Goal: Complete application form: Complete application form

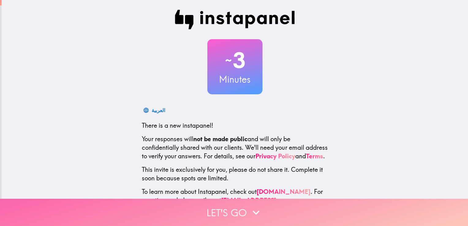
click at [272, 210] on button "Let's go" at bounding box center [234, 212] width 468 height 27
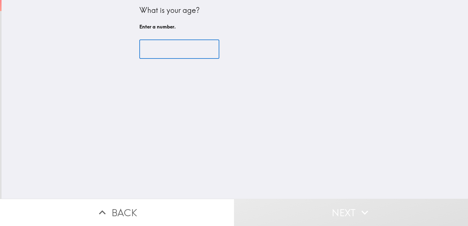
click at [156, 50] on input "number" at bounding box center [179, 49] width 80 height 19
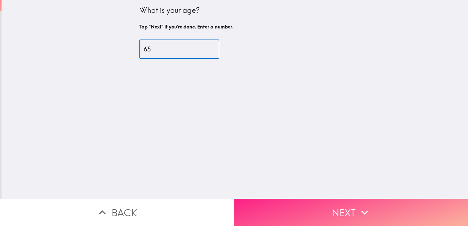
type input "65"
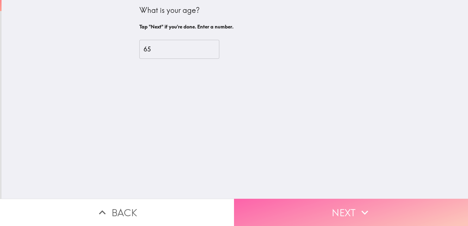
click at [318, 199] on button "Next" at bounding box center [351, 212] width 234 height 27
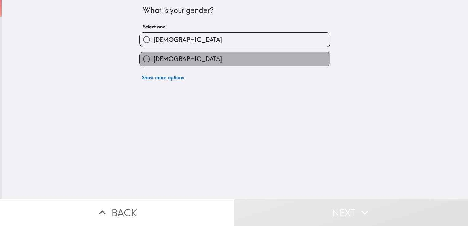
click at [235, 57] on label "Female" at bounding box center [235, 59] width 190 height 14
click at [153, 57] on input "Female" at bounding box center [147, 59] width 14 height 14
radio input "true"
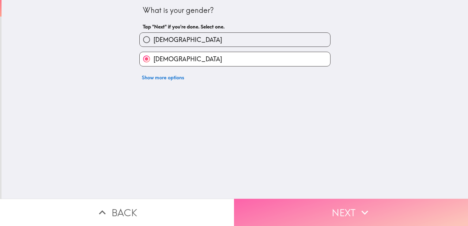
click at [285, 199] on button "Next" at bounding box center [351, 212] width 234 height 27
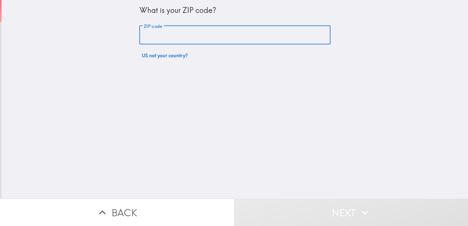
click at [184, 39] on input "ZIP code" at bounding box center [234, 35] width 191 height 19
type input "10471"
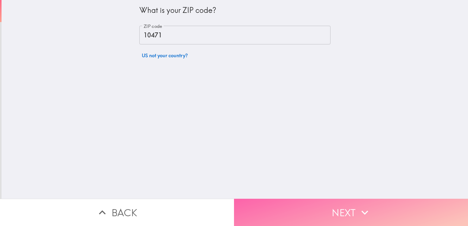
click at [301, 204] on button "Next" at bounding box center [351, 212] width 234 height 27
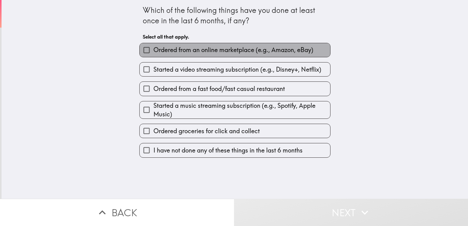
click at [228, 48] on span "Ordered from an online marketplace (e.g., Amazon, eBay)" at bounding box center [233, 50] width 160 height 9
click at [153, 48] on input "Ordered from an online marketplace (e.g., Amazon, eBay)" at bounding box center [147, 50] width 14 height 14
checkbox input "true"
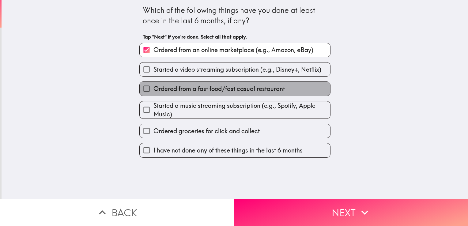
click at [235, 89] on span "Ordered from a fast food/fast casual restaurant" at bounding box center [218, 88] width 131 height 9
click at [153, 89] on input "Ordered from a fast food/fast casual restaurant" at bounding box center [147, 89] width 14 height 14
checkbox input "true"
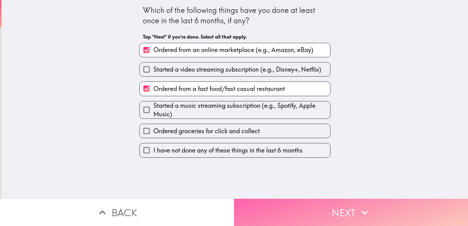
click at [311, 210] on button "Next" at bounding box center [351, 212] width 234 height 27
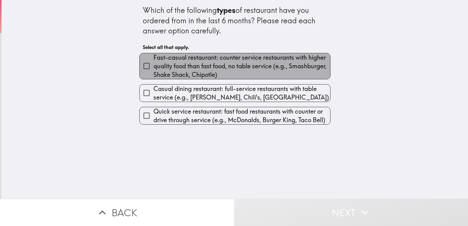
click at [185, 65] on span "Fast-casual restaurant: counter service restaurants with higher quality food th…" at bounding box center [241, 66] width 177 height 26
click at [153, 65] on input "Fast-casual restaurant: counter service restaurants with higher quality food th…" at bounding box center [147, 66] width 14 height 14
checkbox input "true"
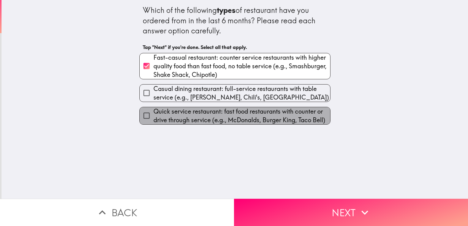
click at [249, 121] on span "Quick service restaurant: fast food restaurants with counter or drive through s…" at bounding box center [241, 115] width 177 height 17
click at [153, 121] on input "Quick service restaurant: fast food restaurants with counter or drive through s…" at bounding box center [147, 116] width 14 height 14
checkbox input "true"
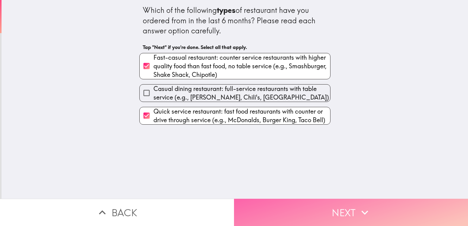
click at [305, 206] on button "Next" at bounding box center [351, 212] width 234 height 27
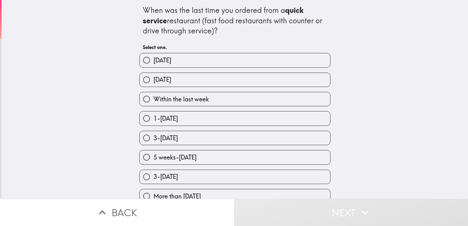
click at [223, 98] on label "Within the last week" at bounding box center [235, 99] width 190 height 14
click at [153, 98] on input "Within the last week" at bounding box center [147, 99] width 14 height 14
radio input "true"
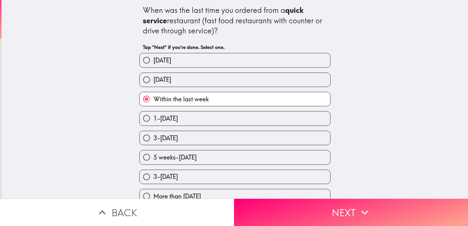
click at [223, 98] on label "Within the last week" at bounding box center [235, 99] width 190 height 14
click at [153, 98] on input "Within the last week" at bounding box center [147, 99] width 14 height 14
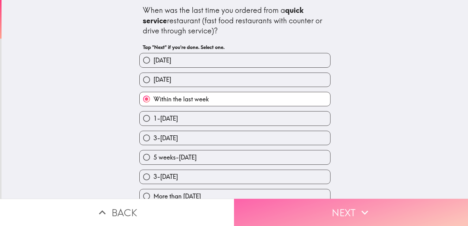
click at [315, 200] on button "Next" at bounding box center [351, 212] width 234 height 27
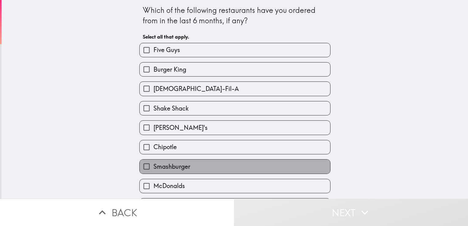
click at [237, 160] on label "Smashburger" at bounding box center [235, 166] width 190 height 14
click at [153, 160] on input "Smashburger" at bounding box center [147, 166] width 14 height 14
checkbox input "true"
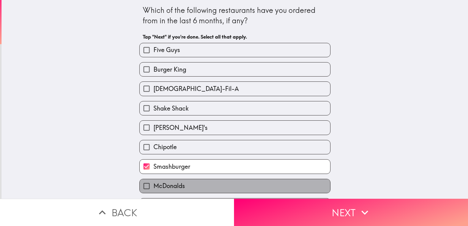
click at [245, 181] on label "McDonalds" at bounding box center [235, 186] width 190 height 14
click at [153, 181] on input "McDonalds" at bounding box center [147, 186] width 14 height 14
checkbox input "true"
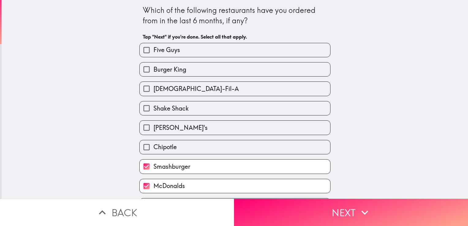
scroll to position [17, 0]
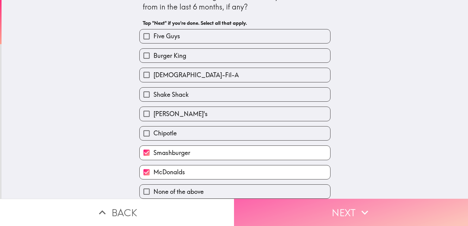
click at [362, 206] on icon "button" at bounding box center [364, 212] width 13 height 13
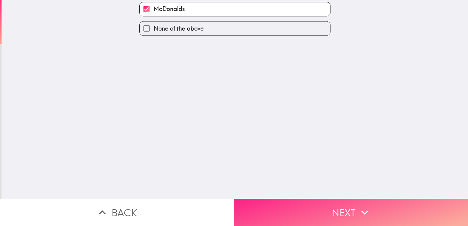
scroll to position [0, 0]
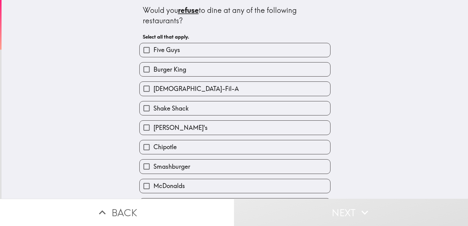
scroll to position [17, 0]
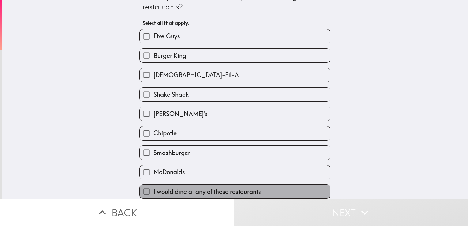
click at [276, 190] on label "I would dine at any of these restaurants" at bounding box center [235, 192] width 190 height 14
click at [153, 190] on input "I would dine at any of these restaurants" at bounding box center [147, 192] width 14 height 14
checkbox input "true"
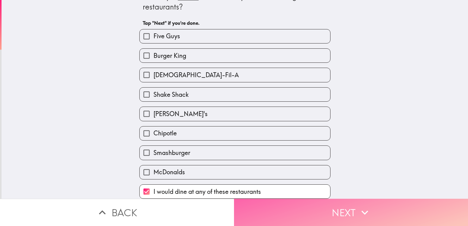
click at [285, 203] on button "Next" at bounding box center [351, 212] width 234 height 27
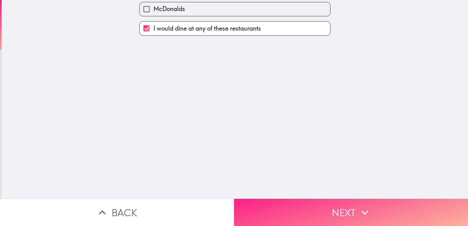
scroll to position [0, 0]
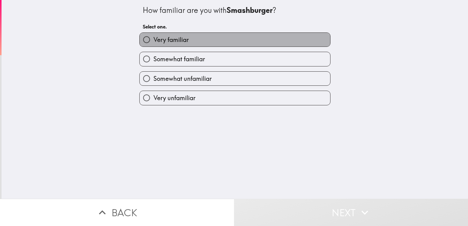
click at [209, 40] on label "Very familiar" at bounding box center [235, 40] width 190 height 14
click at [153, 40] on input "Very familiar" at bounding box center [147, 40] width 14 height 14
radio input "true"
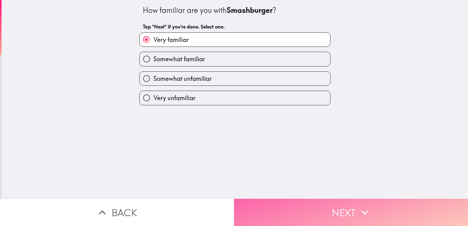
click at [261, 201] on button "Next" at bounding box center [351, 212] width 234 height 27
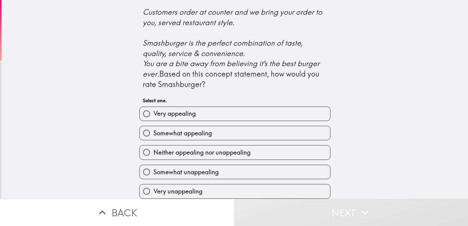
scroll to position [259, 0]
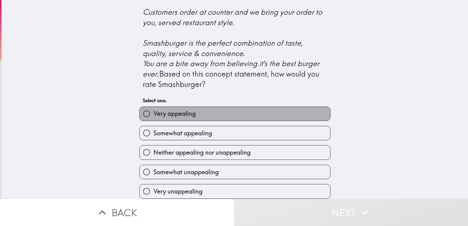
click at [234, 112] on label "Very appealing" at bounding box center [235, 114] width 190 height 14
click at [153, 112] on input "Very appealing" at bounding box center [147, 114] width 14 height 14
radio input "true"
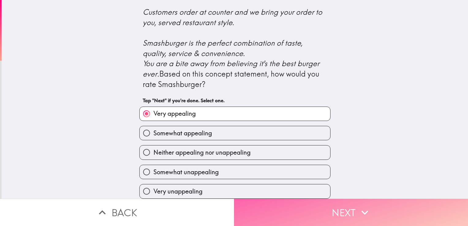
click at [290, 204] on button "Next" at bounding box center [351, 212] width 234 height 27
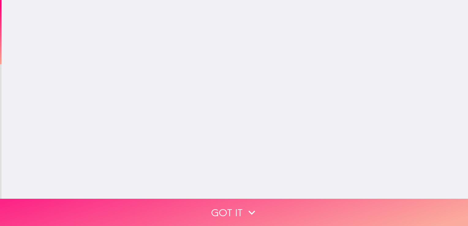
scroll to position [0, 0]
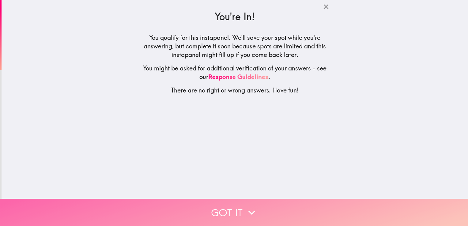
click at [254, 199] on button "Got it" at bounding box center [234, 212] width 468 height 27
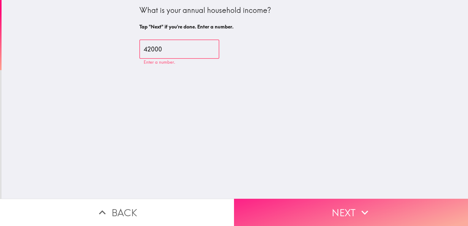
type input "42000"
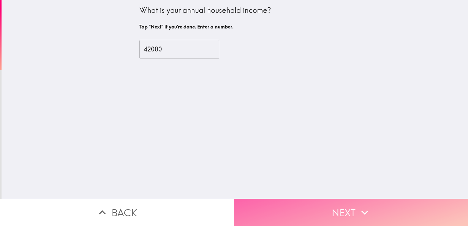
click at [265, 205] on button "Next" at bounding box center [351, 212] width 234 height 27
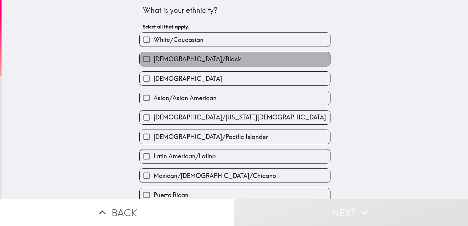
click at [195, 59] on span "African American/Black" at bounding box center [197, 59] width 88 height 9
click at [153, 59] on input "African American/Black" at bounding box center [147, 59] width 14 height 14
checkbox input "true"
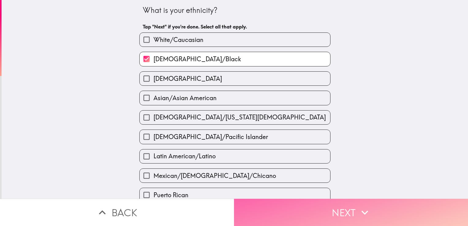
click at [253, 210] on button "Next" at bounding box center [351, 212] width 234 height 27
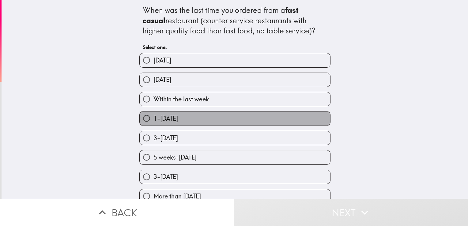
click at [220, 115] on label "1-2 weeks ago" at bounding box center [235, 118] width 190 height 14
click at [153, 115] on input "1-2 weeks ago" at bounding box center [147, 118] width 14 height 14
radio input "true"
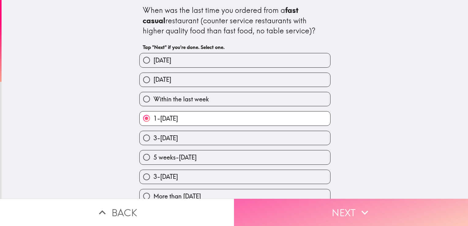
click at [309, 206] on button "Next" at bounding box center [351, 212] width 234 height 27
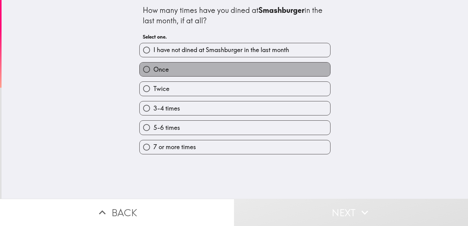
click at [211, 71] on label "Once" at bounding box center [235, 69] width 190 height 14
click at [153, 71] on input "Once" at bounding box center [147, 69] width 14 height 14
radio input "true"
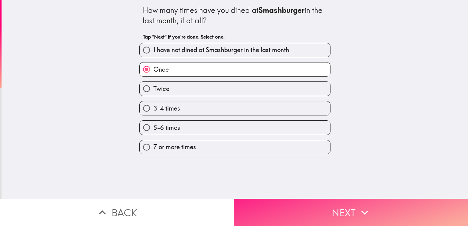
click at [288, 199] on button "Next" at bounding box center [351, 212] width 234 height 27
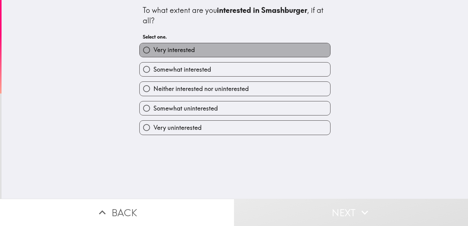
click at [205, 46] on label "Very interested" at bounding box center [235, 50] width 190 height 14
click at [153, 46] on input "Very interested" at bounding box center [147, 50] width 14 height 14
radio input "true"
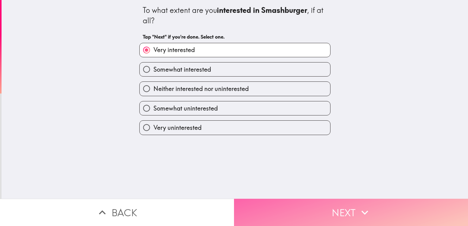
click at [272, 206] on button "Next" at bounding box center [351, 212] width 234 height 27
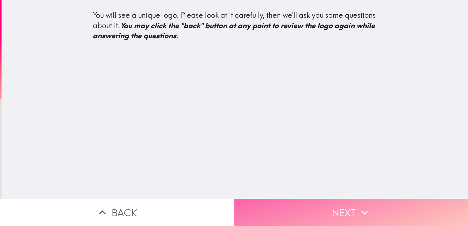
click at [278, 209] on button "Next" at bounding box center [351, 212] width 234 height 27
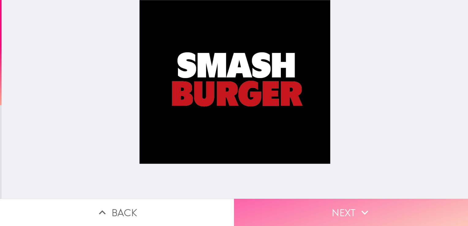
click at [318, 203] on button "Next" at bounding box center [351, 212] width 234 height 27
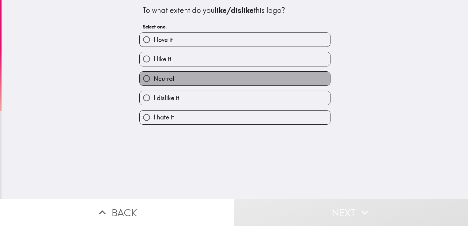
click at [211, 81] on label "Neutral" at bounding box center [235, 79] width 190 height 14
click at [153, 81] on input "Neutral" at bounding box center [147, 79] width 14 height 14
radio input "true"
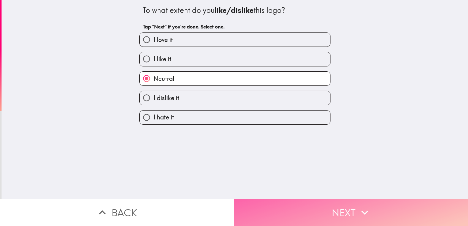
click at [271, 208] on button "Next" at bounding box center [351, 212] width 234 height 27
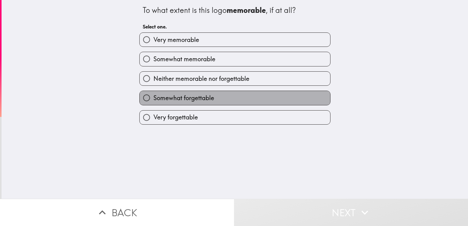
click at [209, 104] on label "Somewhat forgettable" at bounding box center [235, 98] width 190 height 14
click at [153, 104] on input "Somewhat forgettable" at bounding box center [147, 98] width 14 height 14
radio input "true"
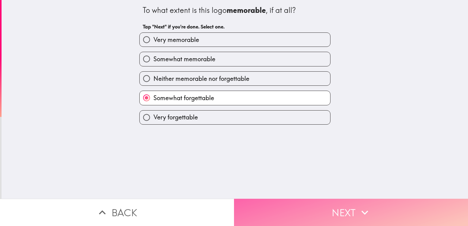
click at [267, 199] on button "Next" at bounding box center [351, 212] width 234 height 27
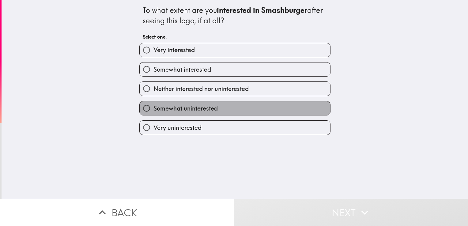
click at [153, 110] on span "Somewhat uninterested" at bounding box center [185, 108] width 64 height 9
click at [151, 110] on input "Somewhat uninterested" at bounding box center [147, 108] width 14 height 14
radio input "true"
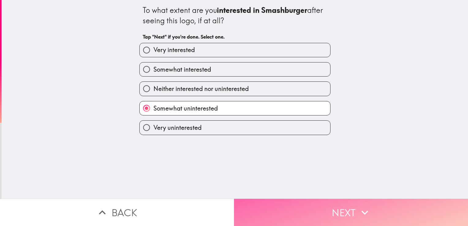
click at [242, 199] on button "Next" at bounding box center [351, 212] width 234 height 27
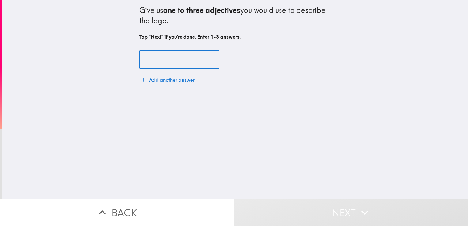
click at [163, 63] on input "text" at bounding box center [179, 59] width 80 height 19
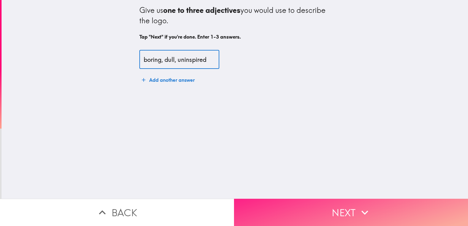
type input "boring, dull, uninspired"
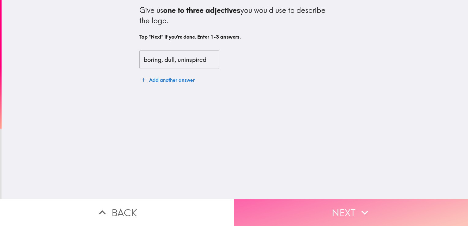
click at [269, 216] on button "Next" at bounding box center [351, 212] width 234 height 27
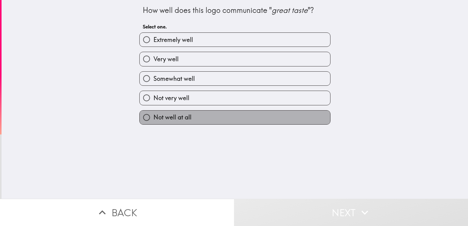
click at [193, 115] on label "Not well at all" at bounding box center [235, 117] width 190 height 14
click at [153, 115] on input "Not well at all" at bounding box center [147, 117] width 14 height 14
radio input "true"
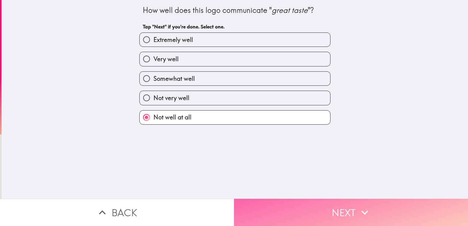
click at [273, 200] on button "Next" at bounding box center [351, 212] width 234 height 27
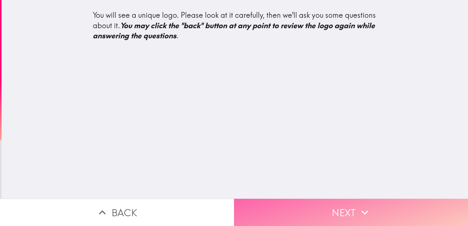
click at [275, 199] on button "Next" at bounding box center [351, 212] width 234 height 27
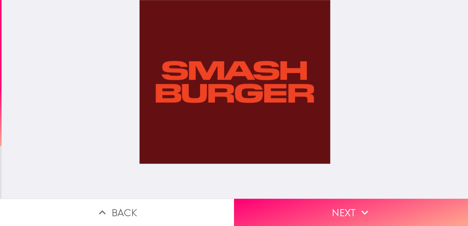
click at [238, 180] on div at bounding box center [234, 99] width 191 height 199
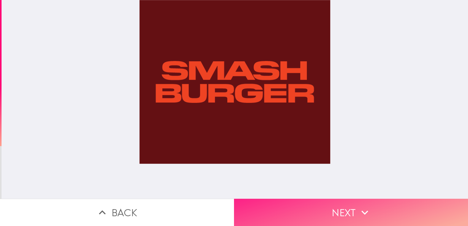
click at [251, 203] on button "Next" at bounding box center [351, 212] width 234 height 27
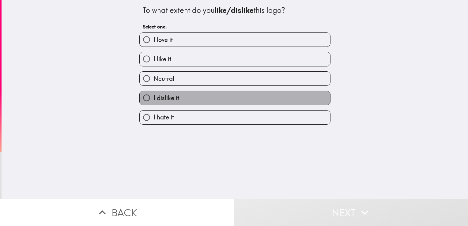
click at [229, 94] on label "I dislike it" at bounding box center [235, 98] width 190 height 14
click at [153, 94] on input "I dislike it" at bounding box center [147, 98] width 14 height 14
radio input "true"
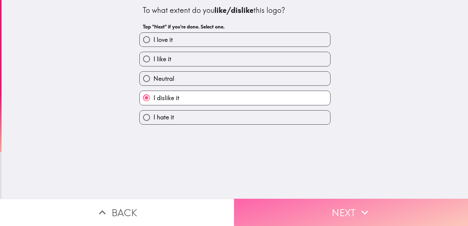
click at [271, 210] on button "Next" at bounding box center [351, 212] width 234 height 27
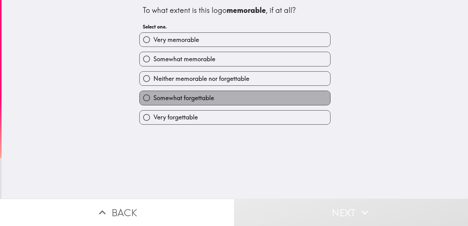
click at [228, 95] on label "Somewhat forgettable" at bounding box center [235, 98] width 190 height 14
click at [153, 95] on input "Somewhat forgettable" at bounding box center [147, 98] width 14 height 14
radio input "true"
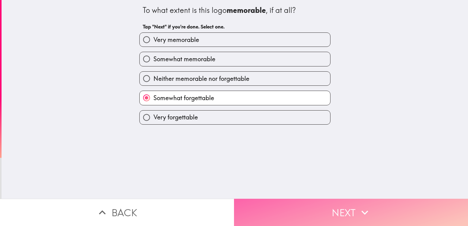
click at [272, 199] on button "Next" at bounding box center [351, 212] width 234 height 27
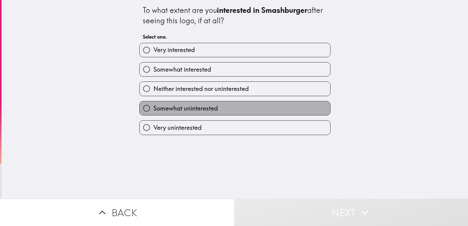
click at [211, 111] on span "Somewhat uninterested" at bounding box center [185, 108] width 64 height 9
click at [153, 111] on input "Somewhat uninterested" at bounding box center [147, 108] width 14 height 14
radio input "true"
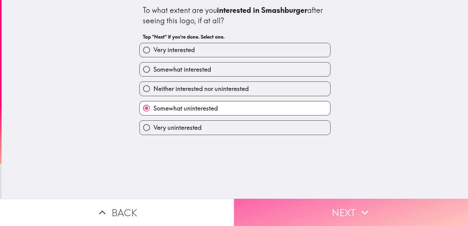
click at [249, 205] on button "Next" at bounding box center [351, 212] width 234 height 27
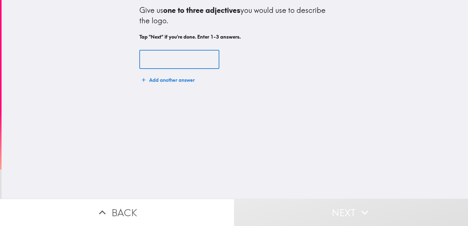
click at [184, 64] on input "text" at bounding box center [179, 59] width 80 height 19
click at [184, 64] on input "d" at bounding box center [179, 59] width 80 height 19
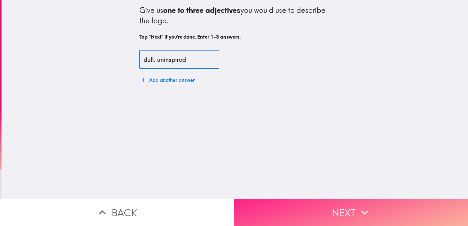
type input "dull. uninspired"
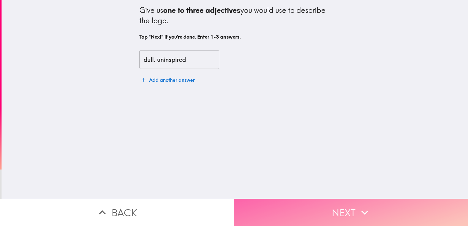
click at [266, 213] on button "Next" at bounding box center [351, 212] width 234 height 27
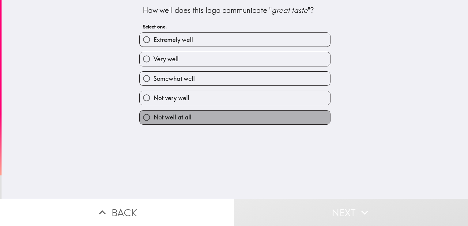
click at [209, 118] on label "Not well at all" at bounding box center [235, 117] width 190 height 14
click at [153, 118] on input "Not well at all" at bounding box center [147, 117] width 14 height 14
radio input "true"
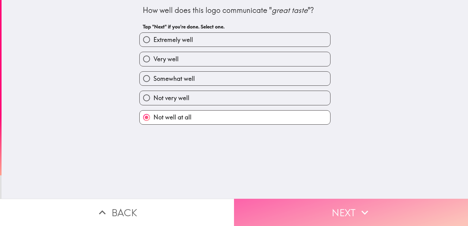
click at [247, 208] on button "Next" at bounding box center [351, 212] width 234 height 27
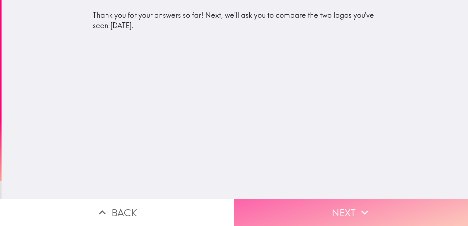
click at [256, 206] on button "Next" at bounding box center [351, 212] width 234 height 27
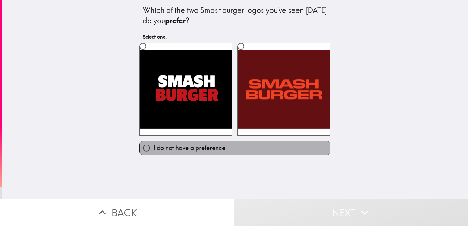
click at [203, 151] on span "I do not have a preference" at bounding box center [189, 148] width 72 height 9
click at [153, 151] on input "I do not have a preference" at bounding box center [147, 148] width 14 height 14
radio input "true"
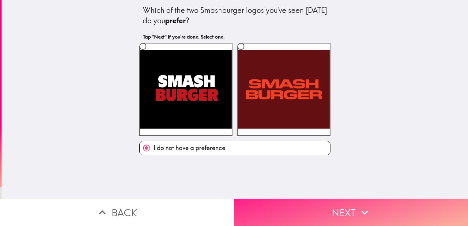
click at [279, 199] on button "Next" at bounding box center [351, 212] width 234 height 27
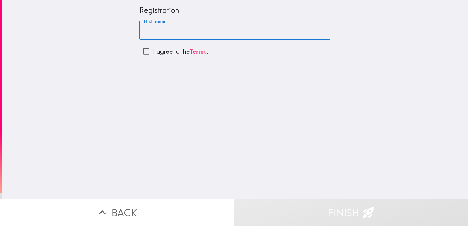
click at [170, 35] on input "First name" at bounding box center [234, 30] width 191 height 19
type input "[PERSON_NAME]"
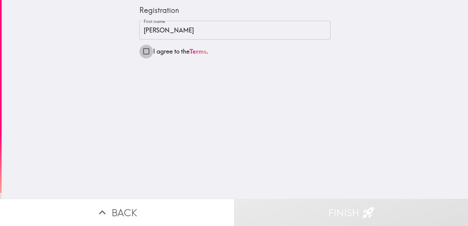
click at [143, 50] on input "I agree to the Terms ." at bounding box center [146, 51] width 14 height 14
checkbox input "true"
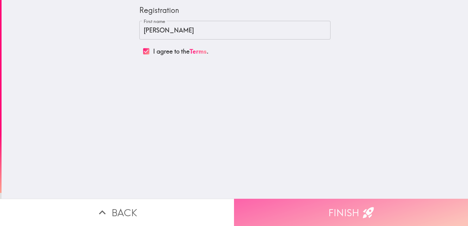
click at [264, 199] on button "Finish" at bounding box center [351, 212] width 234 height 27
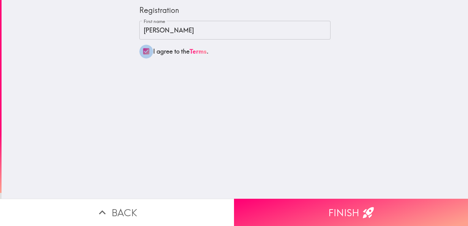
click at [140, 46] on input "I agree to the Terms ." at bounding box center [146, 51] width 14 height 14
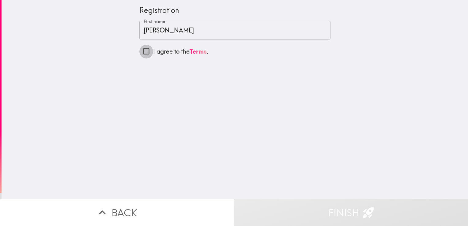
click at [140, 46] on input "I agree to the Terms ." at bounding box center [146, 51] width 14 height 14
checkbox input "true"
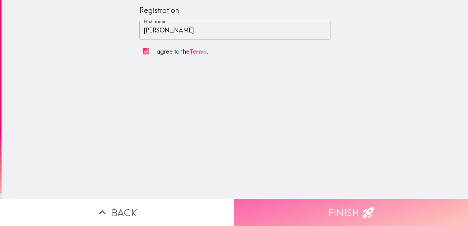
click at [271, 204] on button "Finish" at bounding box center [351, 212] width 234 height 27
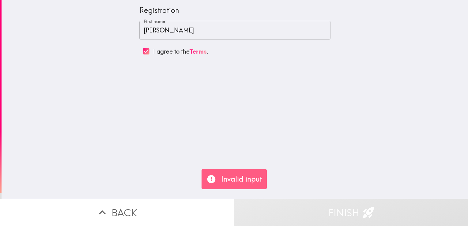
click at [254, 181] on p "Invalid input" at bounding box center [241, 179] width 41 height 10
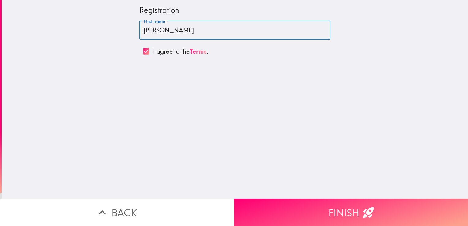
click at [189, 34] on input "[PERSON_NAME]" at bounding box center [234, 30] width 191 height 19
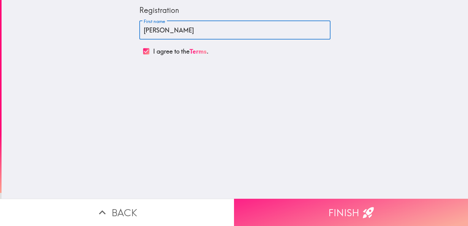
type input "Beverly Lyte"
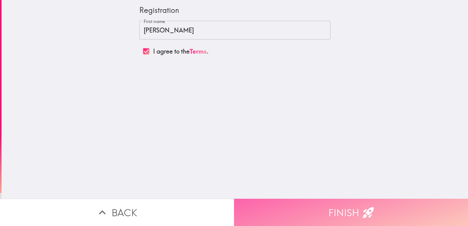
click at [247, 204] on button "Finish" at bounding box center [351, 212] width 234 height 27
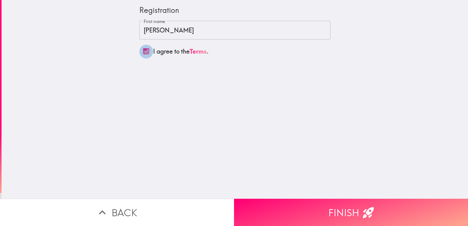
click at [143, 51] on input "I agree to the Terms ." at bounding box center [146, 51] width 14 height 14
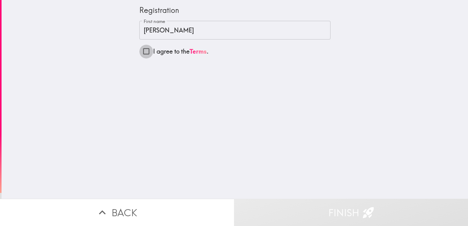
click at [141, 54] on input "I agree to the Terms ." at bounding box center [146, 51] width 14 height 14
checkbox input "true"
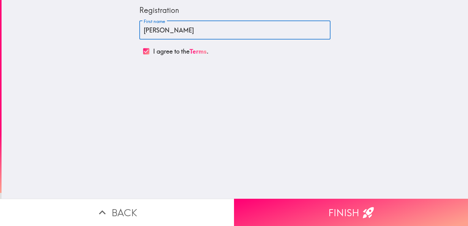
click at [176, 29] on input "Beverly Lyte" at bounding box center [234, 30] width 191 height 19
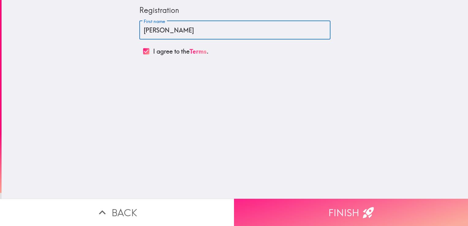
type input "[PERSON_NAME]"
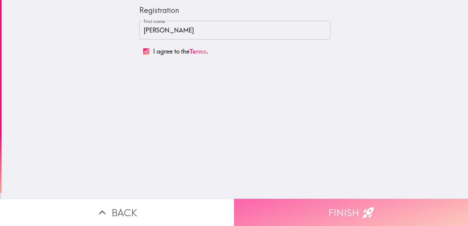
click at [258, 199] on button "Finish" at bounding box center [351, 212] width 234 height 27
click at [320, 204] on button "Finish" at bounding box center [351, 212] width 234 height 27
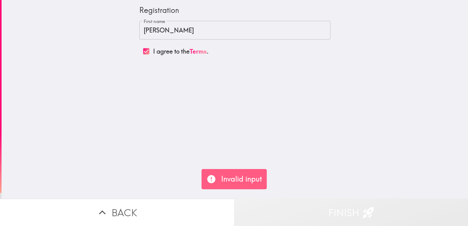
click at [320, 204] on button "Finish" at bounding box center [351, 212] width 234 height 27
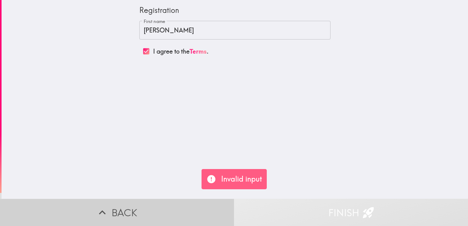
click at [176, 211] on button "Back" at bounding box center [117, 212] width 234 height 27
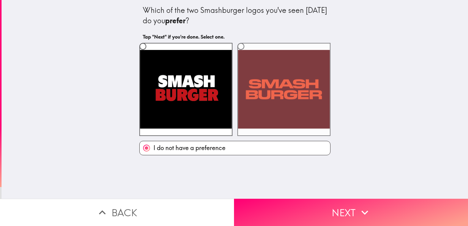
click at [245, 88] on label at bounding box center [283, 89] width 93 height 93
click at [245, 53] on input "radio" at bounding box center [241, 46] width 14 height 14
radio input "true"
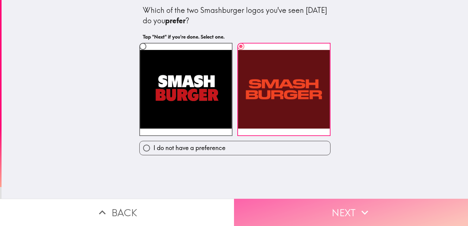
click at [298, 201] on button "Next" at bounding box center [351, 212] width 234 height 27
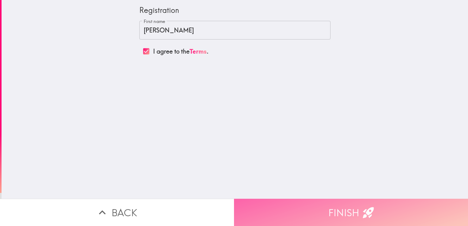
click at [280, 218] on button "Finish" at bounding box center [351, 212] width 234 height 27
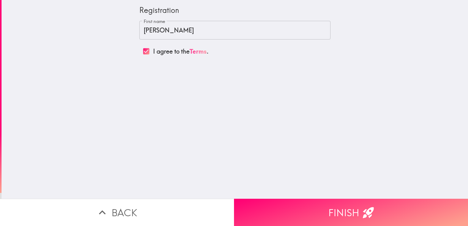
click at [194, 52] on link "Terms" at bounding box center [197, 51] width 17 height 8
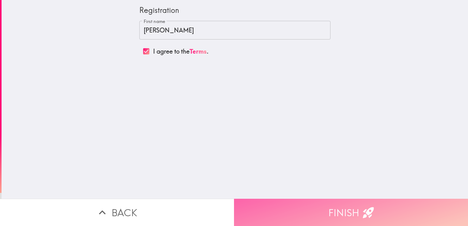
click at [286, 207] on button "Finish" at bounding box center [351, 212] width 234 height 27
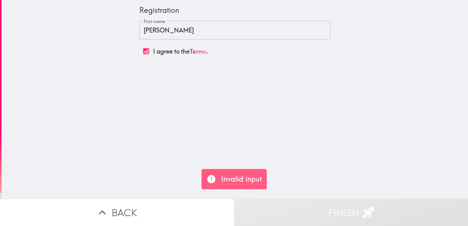
click at [230, 174] on p "Invalid input" at bounding box center [241, 179] width 41 height 10
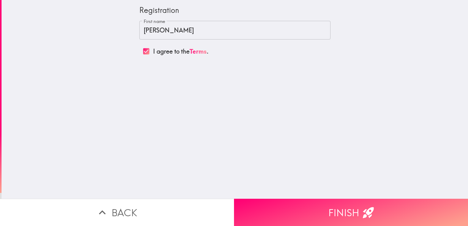
scroll to position [0, 2]
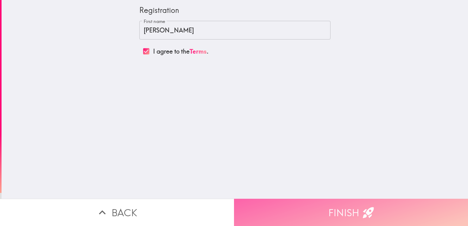
click at [416, 206] on button "Finish" at bounding box center [351, 212] width 234 height 27
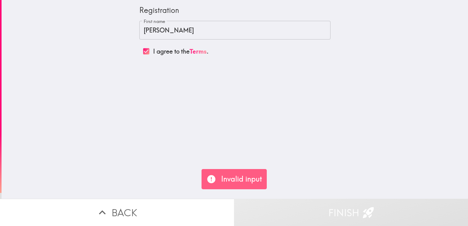
click at [241, 176] on p "Invalid input" at bounding box center [241, 179] width 41 height 10
drag, startPoint x: 264, startPoint y: 187, endPoint x: 280, endPoint y: 179, distance: 18.1
click at [280, 179] on div "Registration First name Beverly First name I agree to the Terms . Invalid input…" at bounding box center [234, 113] width 468 height 226
click at [280, 179] on div "Registration First name Beverly First name I agree to the Terms ." at bounding box center [235, 99] width 466 height 199
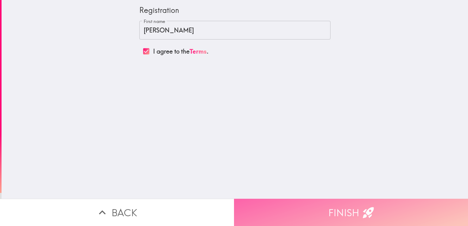
click at [256, 200] on button "Finish" at bounding box center [351, 212] width 234 height 27
click at [271, 206] on button "Finish" at bounding box center [351, 212] width 234 height 27
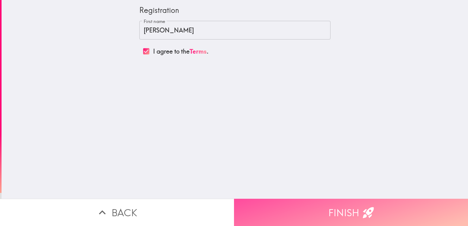
drag, startPoint x: 271, startPoint y: 206, endPoint x: 203, endPoint y: 114, distance: 114.2
click at [203, 114] on div "Registration First name Beverly First name I agree to the Terms . Back Finish" at bounding box center [234, 113] width 468 height 226
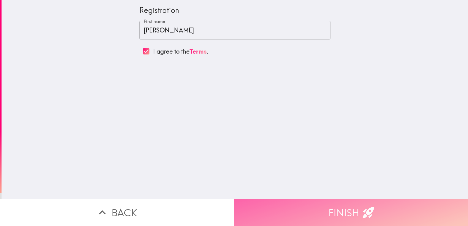
click at [269, 210] on button "Finish" at bounding box center [351, 212] width 234 height 27
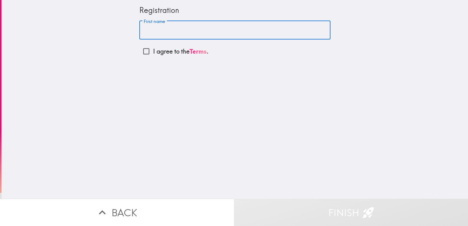
click at [148, 37] on input "First name" at bounding box center [234, 30] width 191 height 19
type input "Beverly"
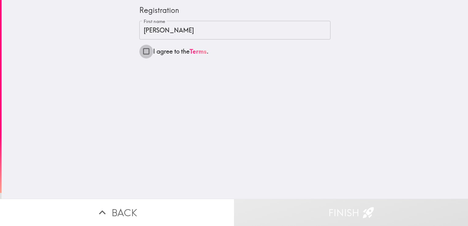
click at [139, 53] on input "I agree to the Terms ." at bounding box center [146, 51] width 14 height 14
checkbox input "true"
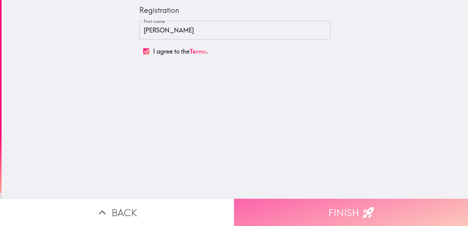
click at [252, 204] on button "Finish" at bounding box center [351, 212] width 234 height 27
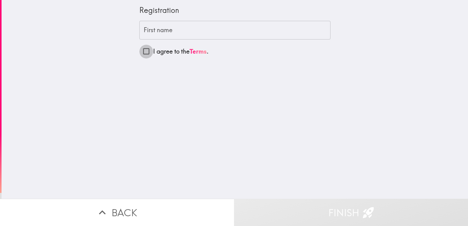
click at [141, 50] on input "I agree to the Terms ." at bounding box center [146, 51] width 14 height 14
checkbox input "true"
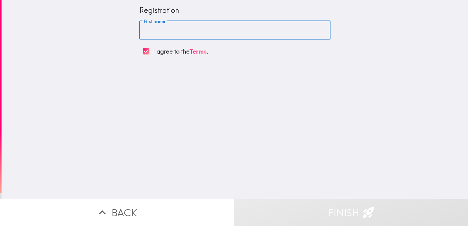
click at [153, 24] on div "First name First name" at bounding box center [234, 30] width 191 height 19
type input "Beverly"
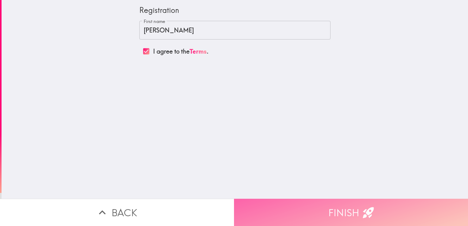
click at [280, 206] on button "Finish" at bounding box center [351, 212] width 234 height 27
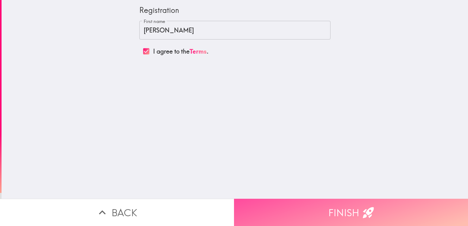
click at [280, 206] on button "Finish" at bounding box center [351, 212] width 234 height 27
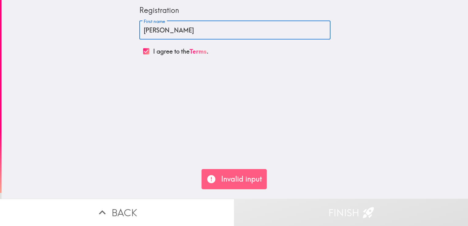
click at [204, 35] on input "Beverly" at bounding box center [234, 30] width 191 height 19
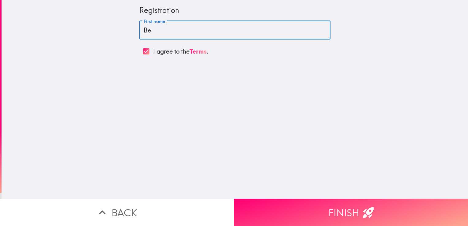
type input "B"
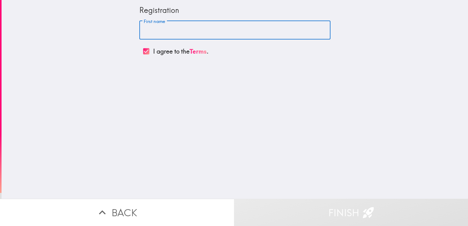
click at [204, 35] on input "First name" at bounding box center [234, 30] width 191 height 19
type input "Stewart"
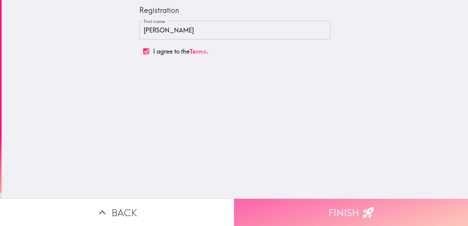
click at [296, 210] on button "Finish" at bounding box center [351, 212] width 234 height 27
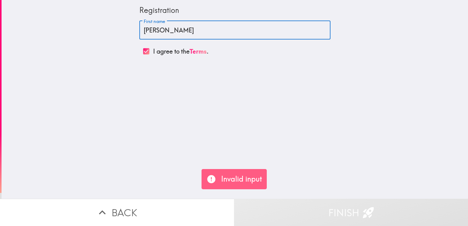
click at [165, 26] on input "Stewart" at bounding box center [234, 30] width 191 height 19
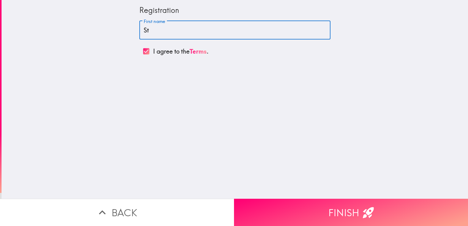
type input "S"
type input "beverly"
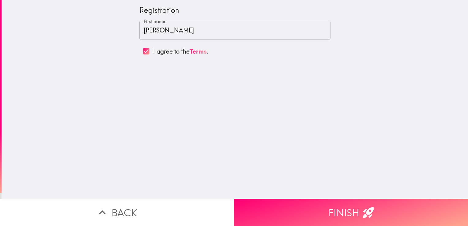
click at [345, 117] on div "Registration First name beverly First name I agree to the Terms ." at bounding box center [235, 99] width 466 height 199
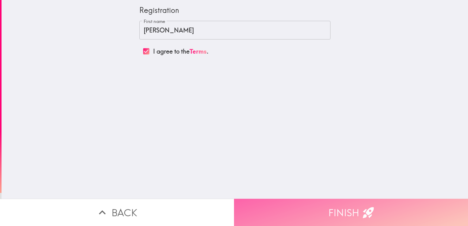
click at [273, 204] on button "Finish" at bounding box center [351, 212] width 234 height 27
click at [259, 211] on button "Finish" at bounding box center [351, 212] width 234 height 27
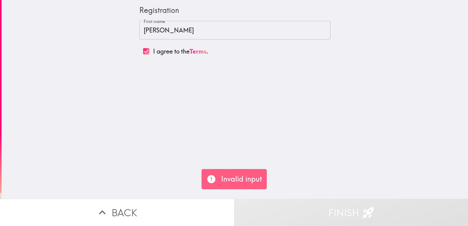
click at [244, 177] on p "Invalid input" at bounding box center [241, 179] width 41 height 10
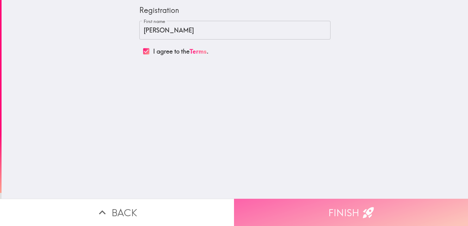
click at [272, 213] on button "Finish" at bounding box center [351, 212] width 234 height 27
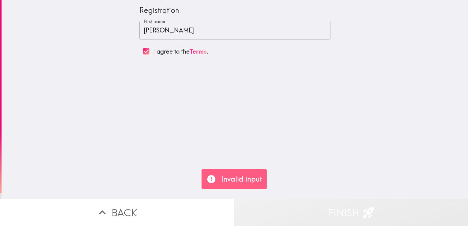
click at [272, 213] on button "Finish" at bounding box center [351, 212] width 234 height 27
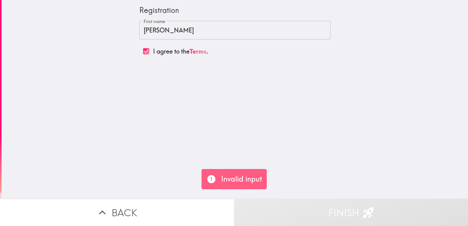
click at [216, 177] on div "Invalid input" at bounding box center [233, 179] width 65 height 20
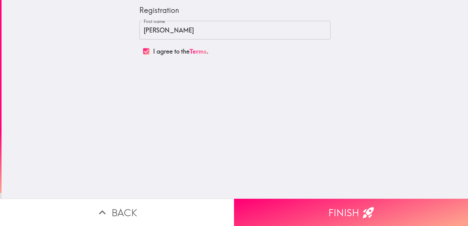
click at [210, 179] on div "Registration First name beverly First name I agree to the Terms ." at bounding box center [235, 99] width 466 height 199
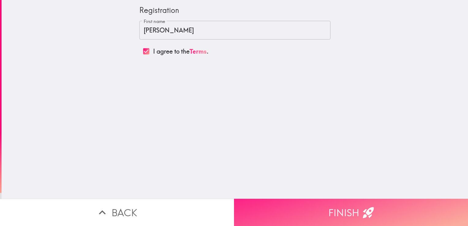
click at [264, 204] on button "Finish" at bounding box center [351, 212] width 234 height 27
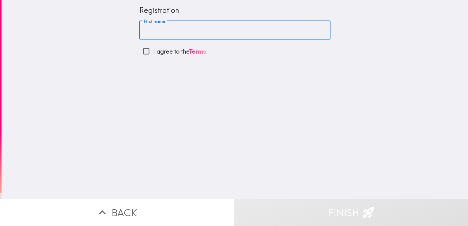
click at [146, 38] on input "First name" at bounding box center [234, 30] width 191 height 19
type input "[PERSON_NAME]"
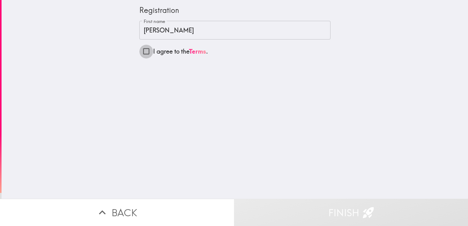
click at [140, 51] on input "I agree to the Terms ." at bounding box center [146, 51] width 14 height 14
checkbox input "true"
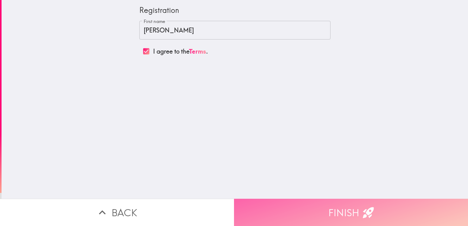
click at [265, 201] on button "Finish" at bounding box center [351, 212] width 234 height 27
click at [288, 208] on button "Finish" at bounding box center [351, 212] width 234 height 27
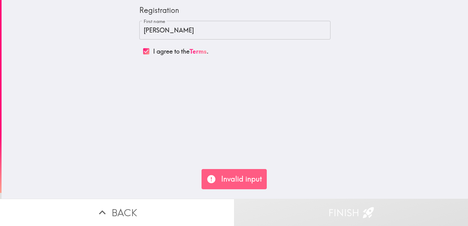
scroll to position [0, 2]
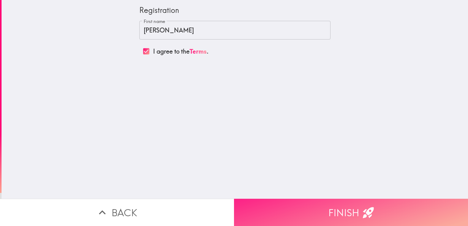
click at [419, 206] on button "Finish" at bounding box center [351, 212] width 234 height 27
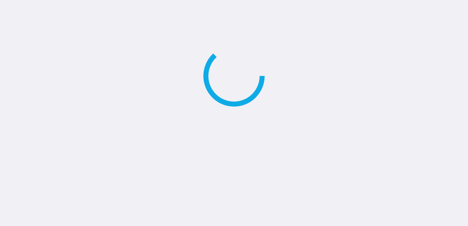
scroll to position [0, 0]
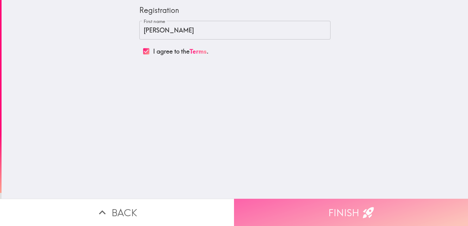
click at [425, 210] on button "Finish" at bounding box center [351, 212] width 234 height 27
